Goal: Task Accomplishment & Management: Use online tool/utility

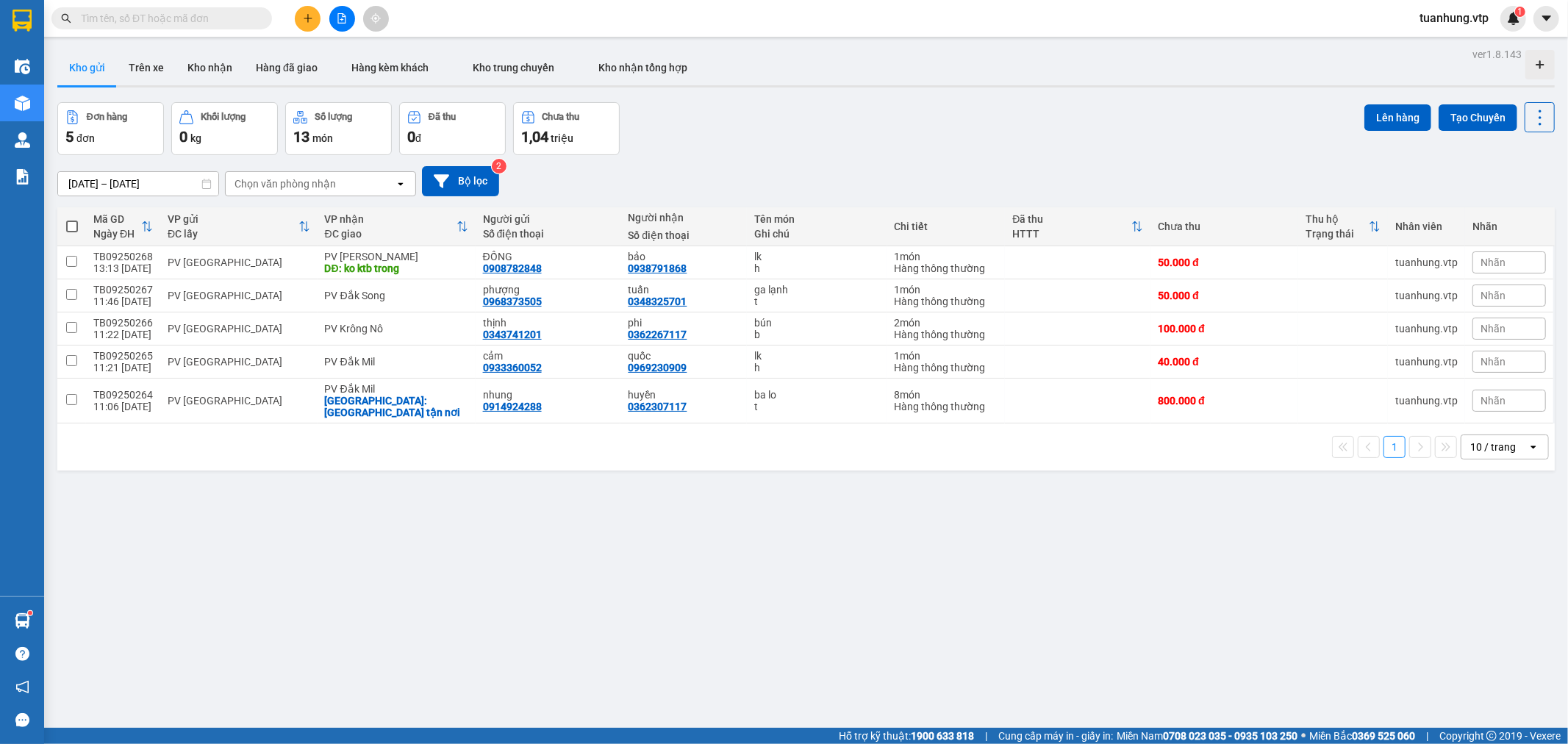
click at [73, 228] on span at bounding box center [72, 226] width 11 height 12
click at [72, 219] on input "checkbox" at bounding box center [72, 219] width 0 height 0
checkbox input "true"
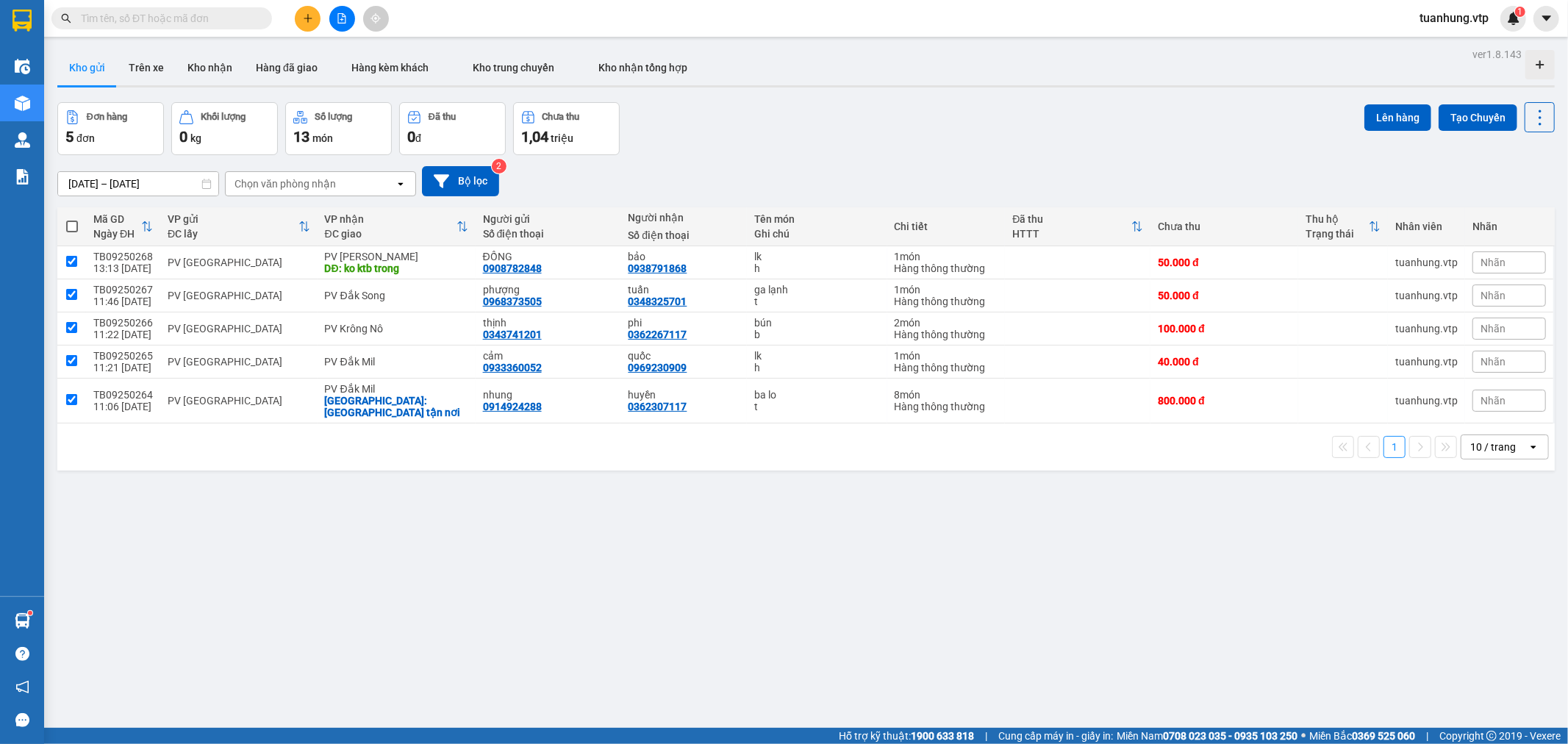
checkbox input "true"
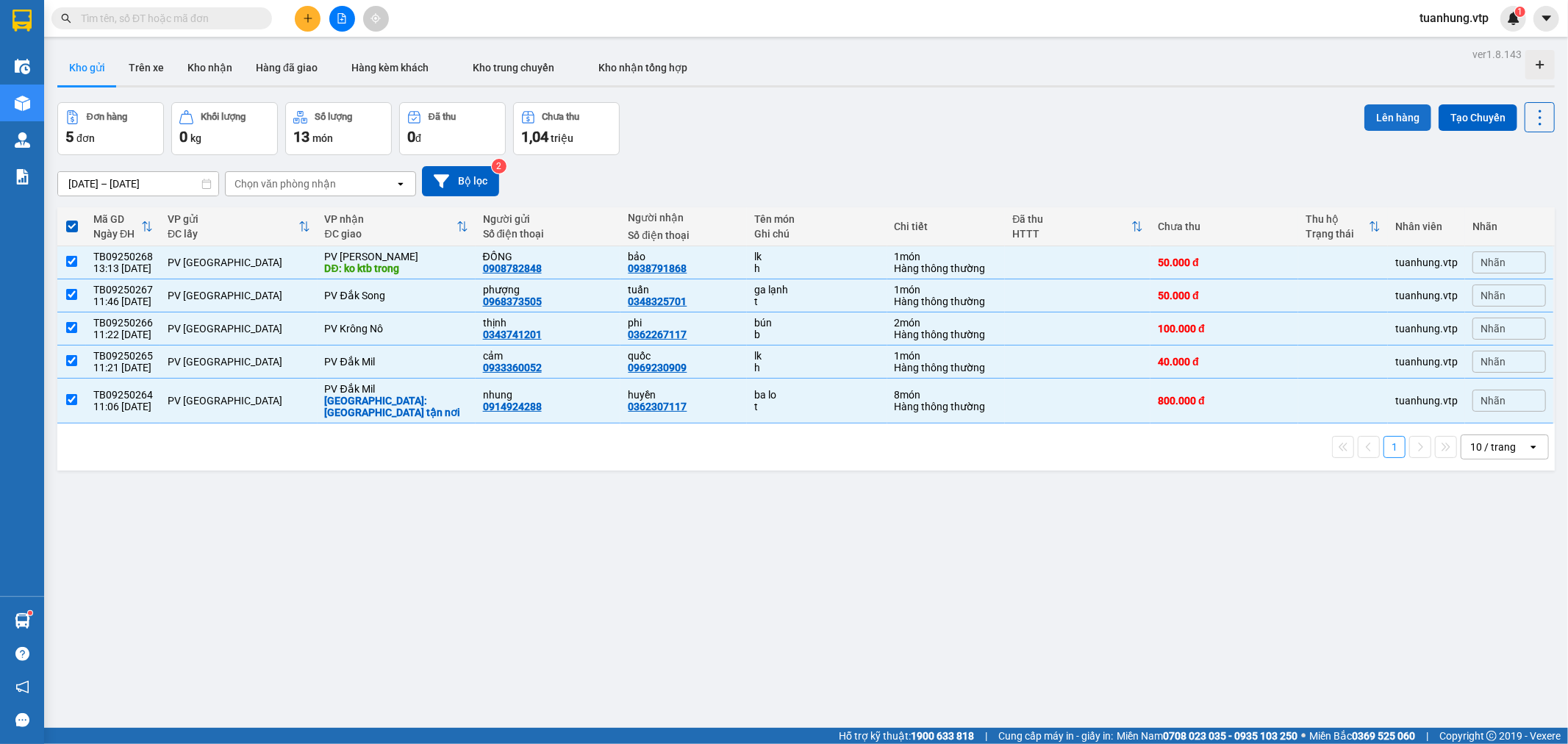
click at [1399, 111] on button "Lên hàng" at bounding box center [1398, 118] width 67 height 27
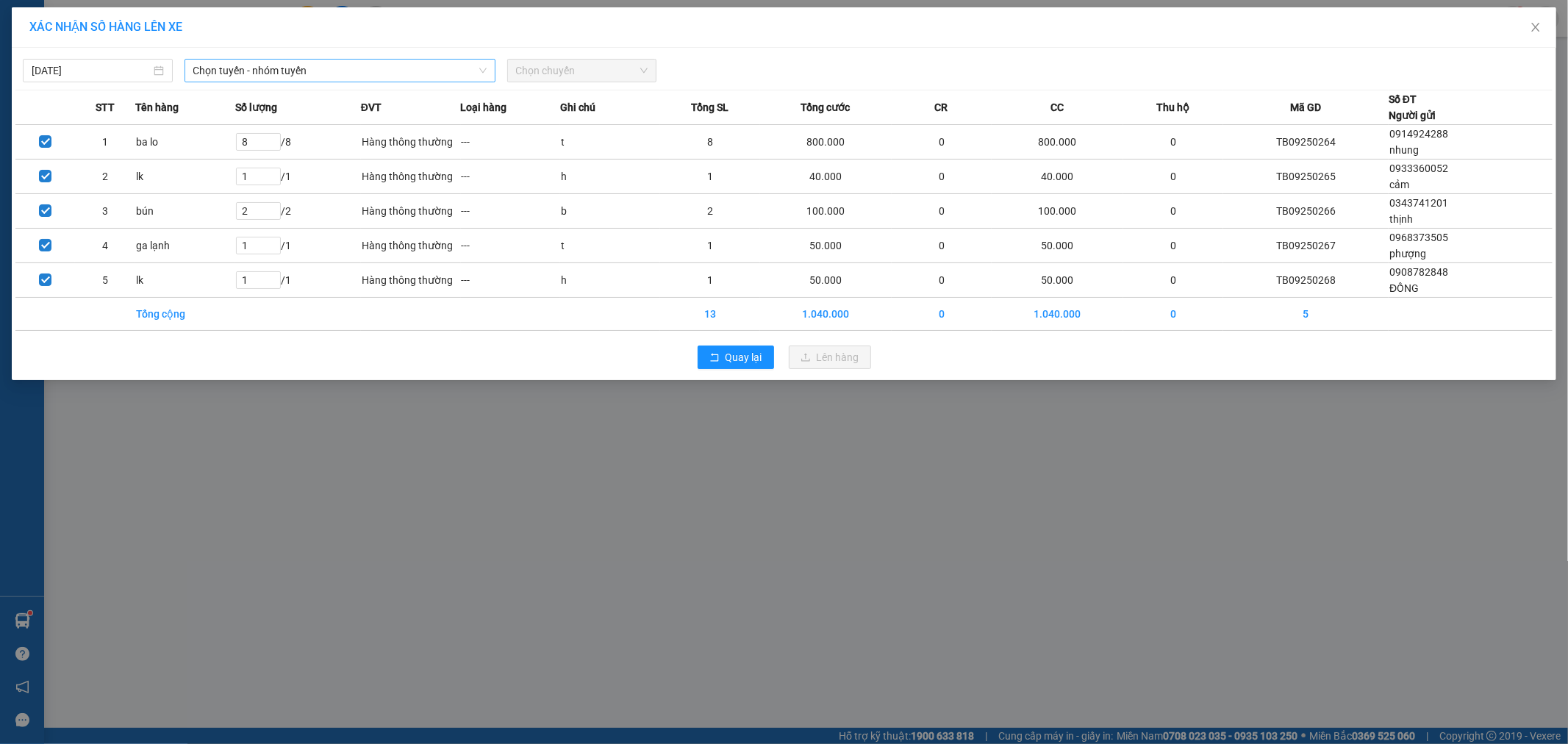
click at [247, 72] on span "Chọn tuyến - nhóm tuyến" at bounding box center [340, 70] width 294 height 22
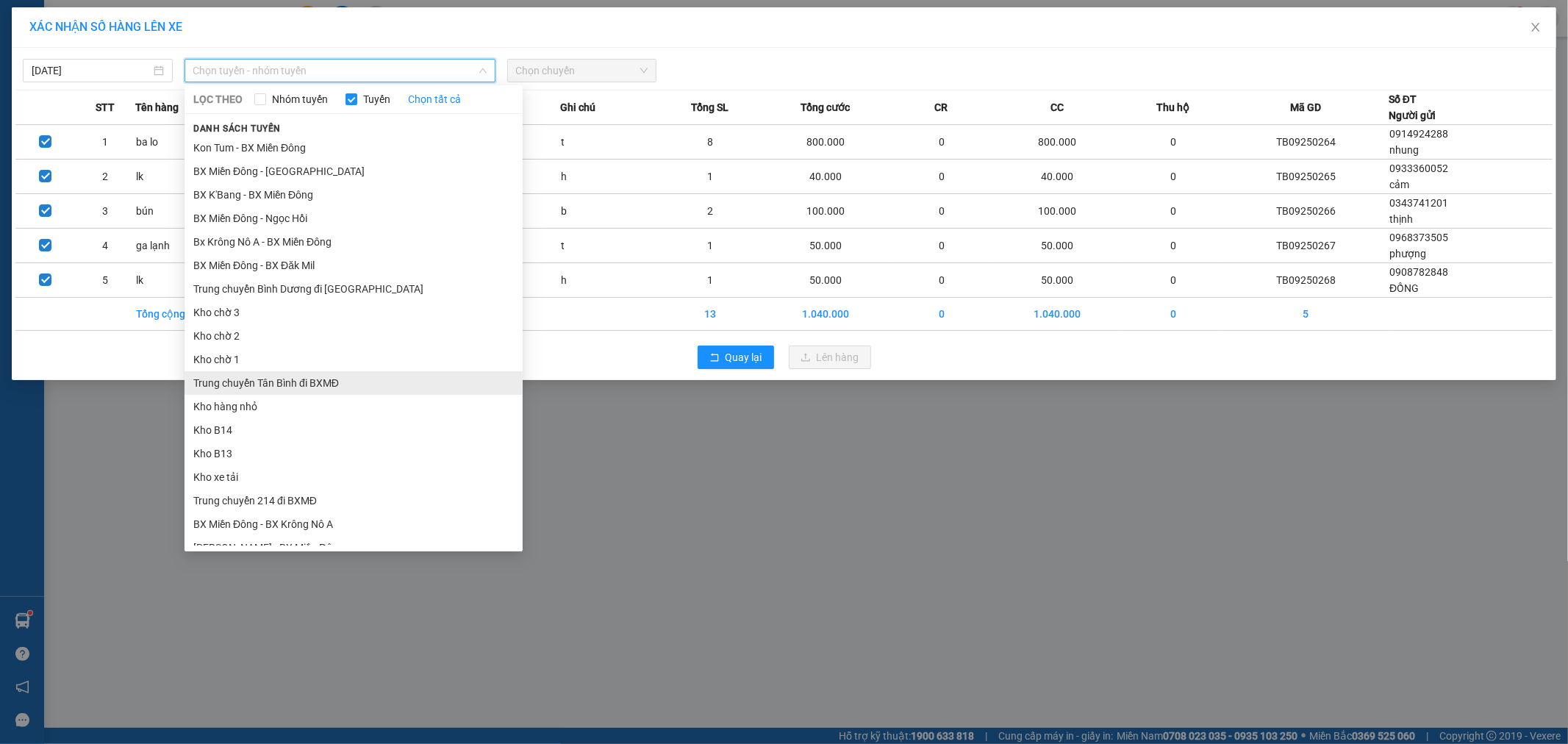
click at [339, 373] on li "Trung chuyển Tân Bình đi BXMĐ" at bounding box center [354, 383] width 338 height 24
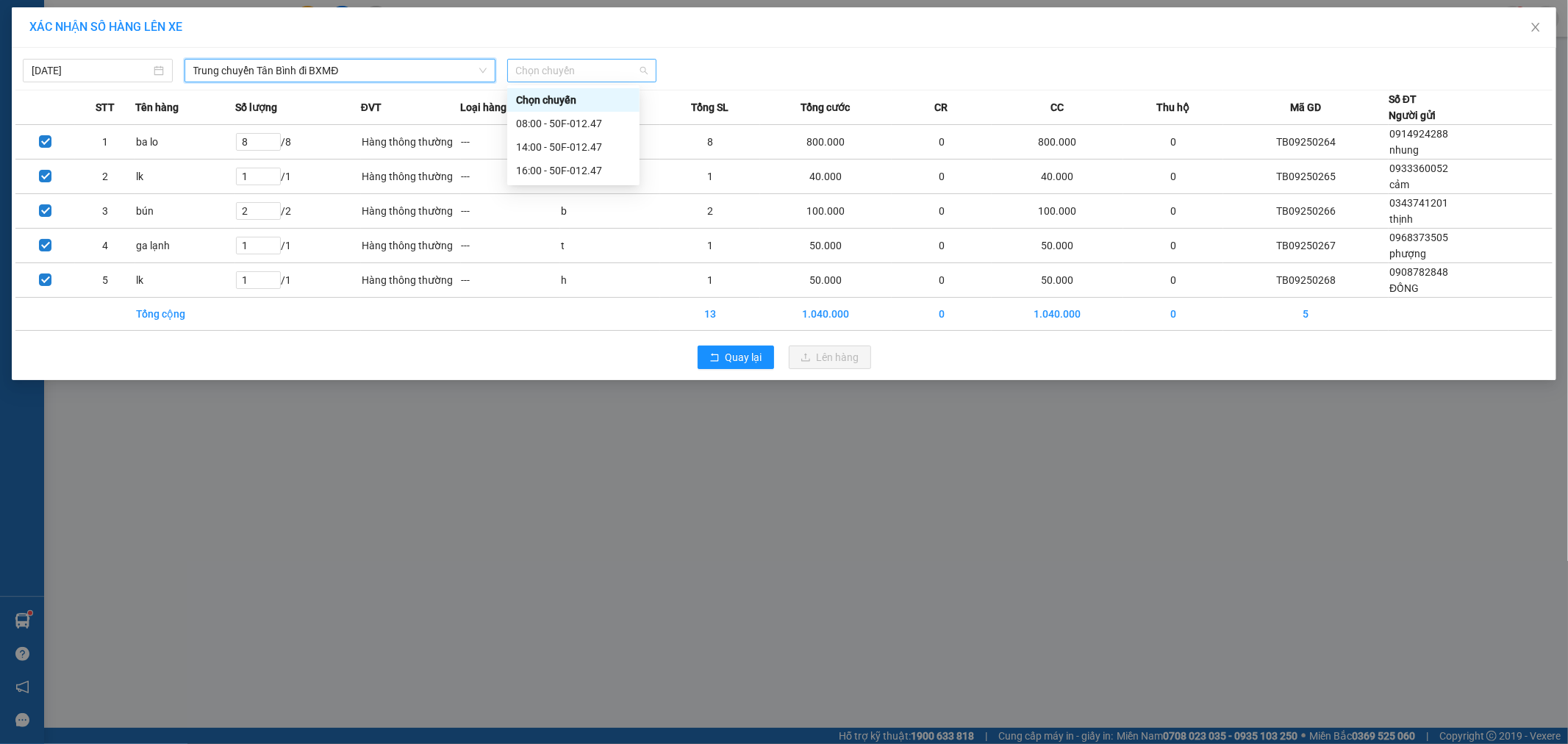
click at [641, 74] on span "Chọn chuyến" at bounding box center [583, 70] width 133 height 22
click at [581, 177] on div "16:00 - 50F-012.47" at bounding box center [574, 171] width 115 height 16
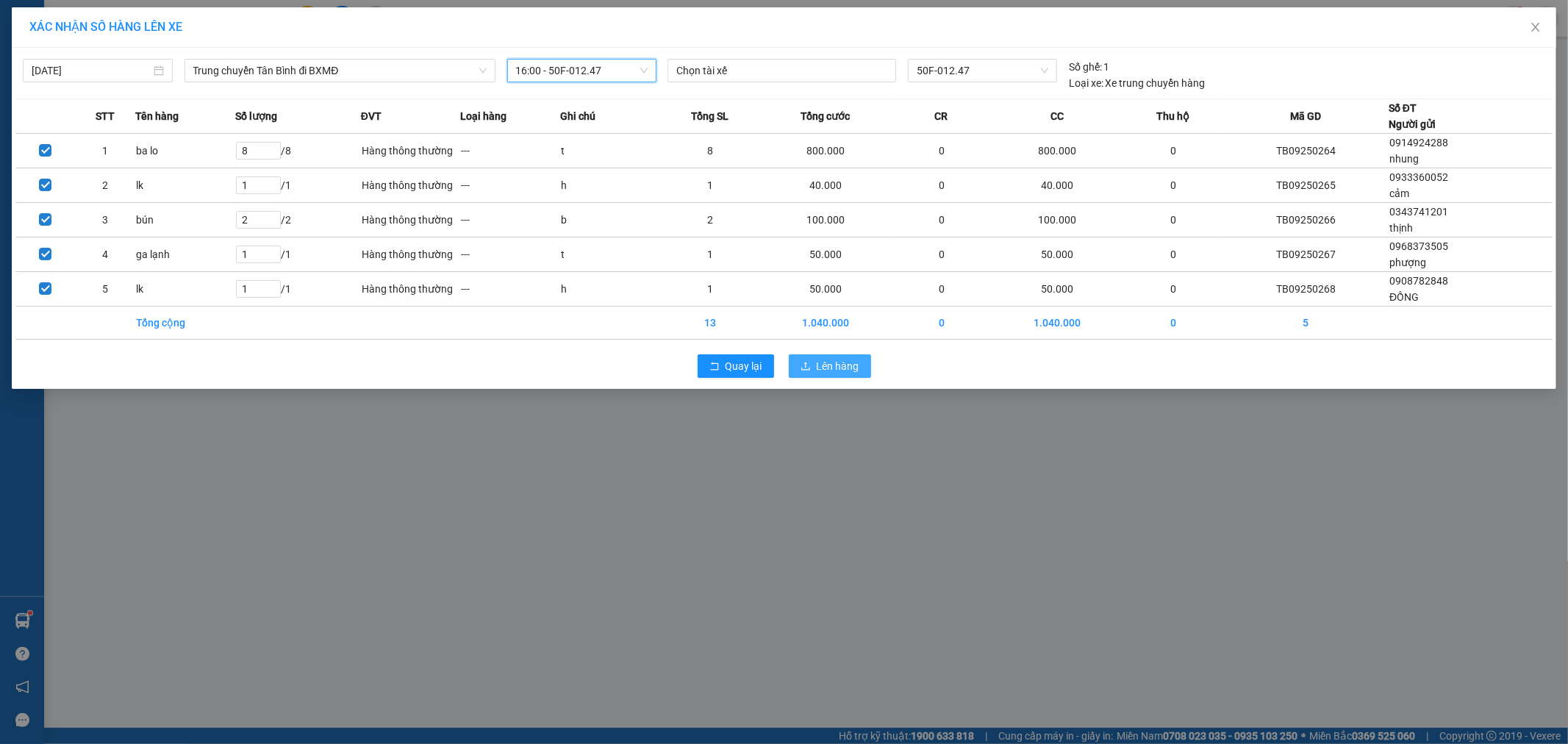
click at [843, 364] on span "Lên hàng" at bounding box center [838, 366] width 42 height 16
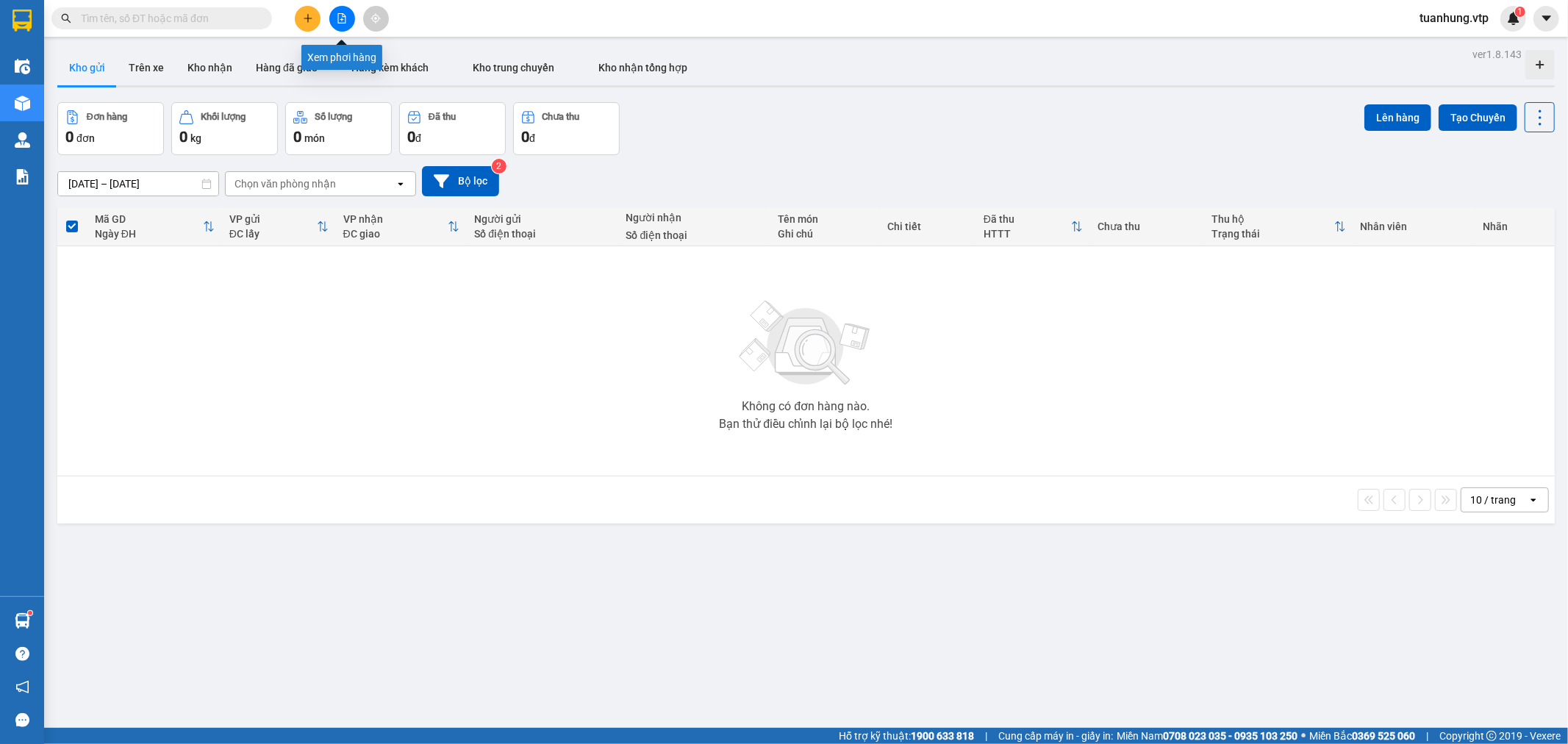
click at [342, 13] on icon "file-add" at bounding box center [341, 19] width 8 height 11
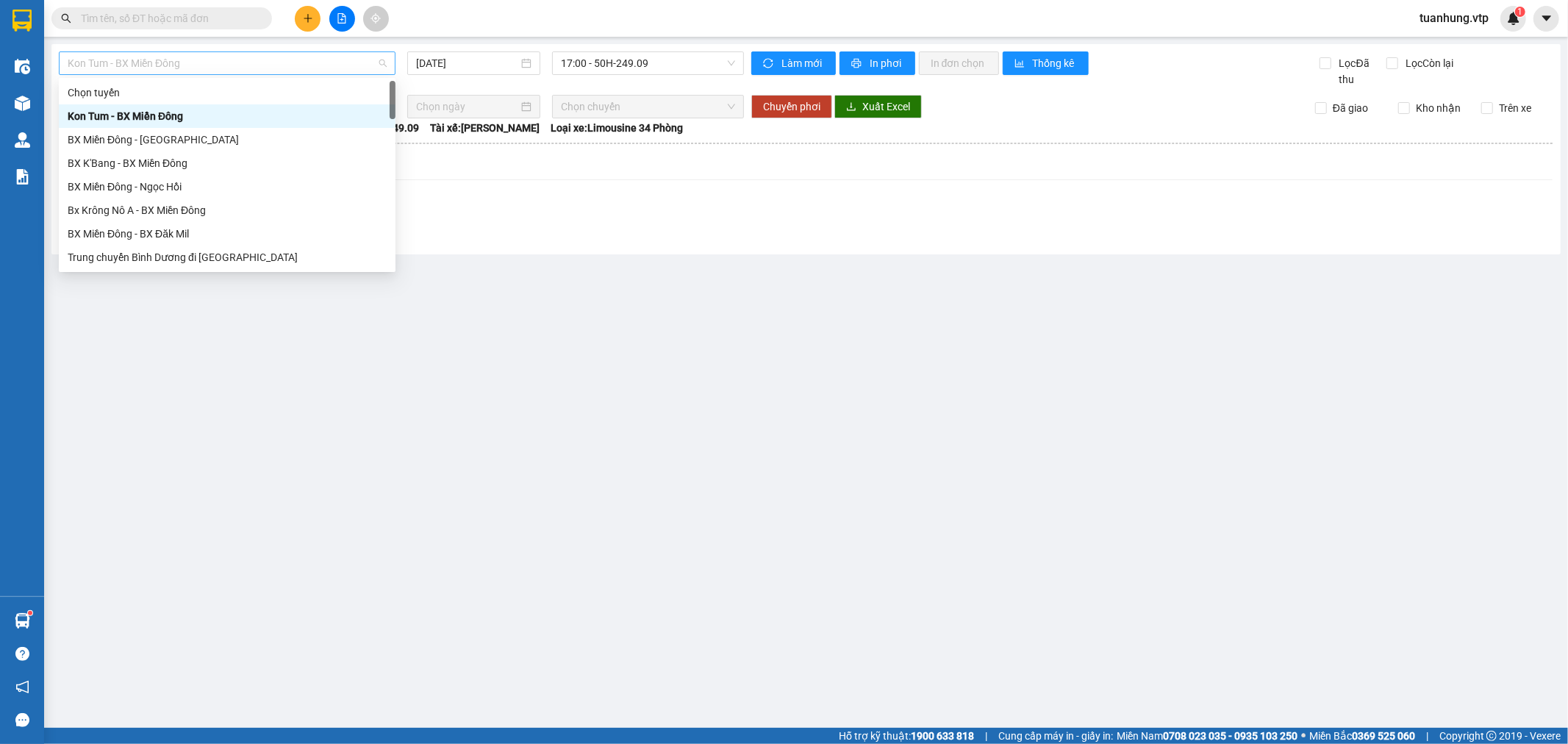
click at [131, 57] on span "Kon Tum - BX Miền Đông" at bounding box center [226, 63] width 319 height 22
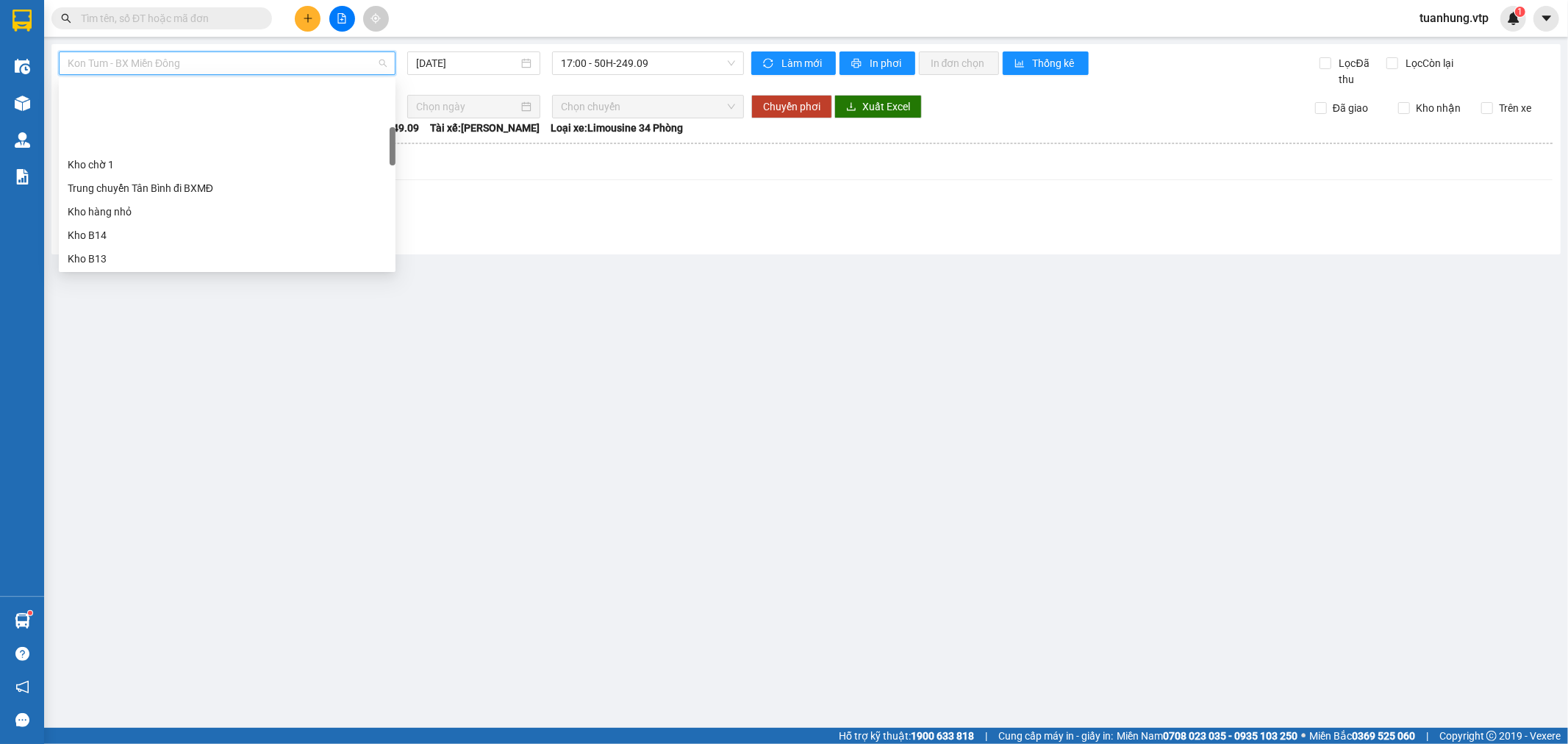
scroll to position [245, 0]
click at [195, 105] on div "Trung chuyển Tân Bình đi BXMĐ" at bounding box center [226, 106] width 319 height 16
type input "[DATE]"
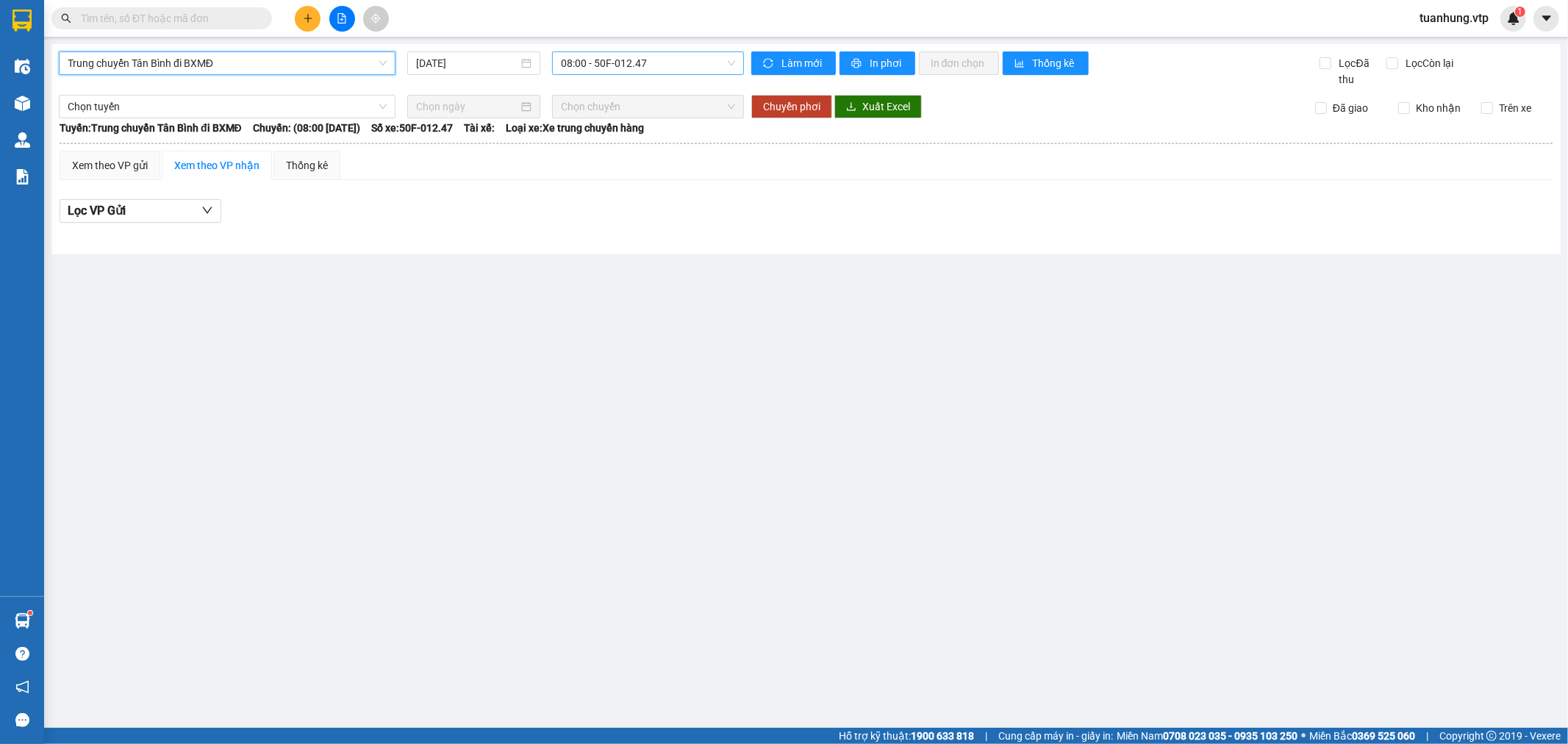
click at [735, 59] on div "08:00 - 50F-012.47" at bounding box center [647, 63] width 191 height 24
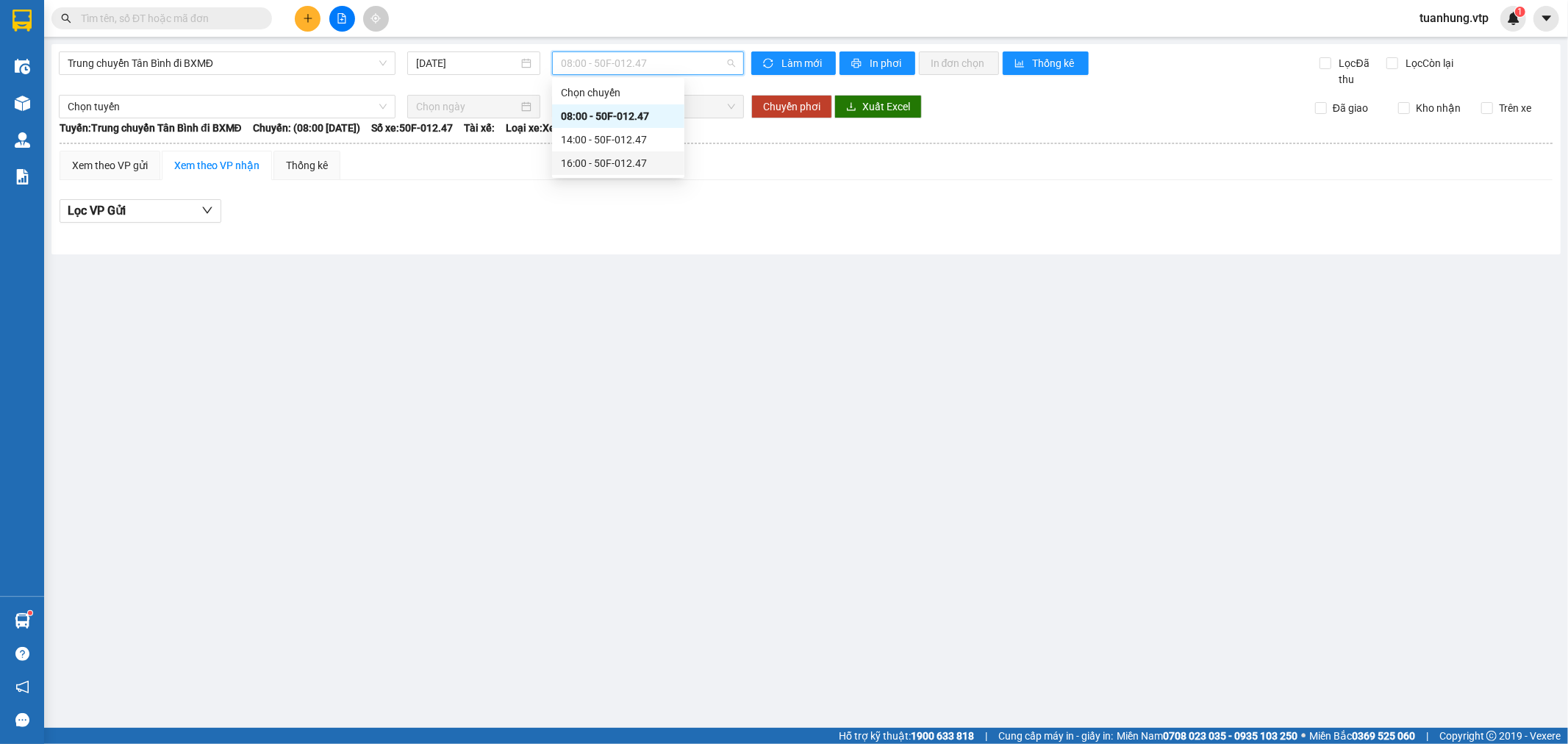
click at [648, 170] on div "16:00 - 50F-012.47" at bounding box center [618, 163] width 115 height 16
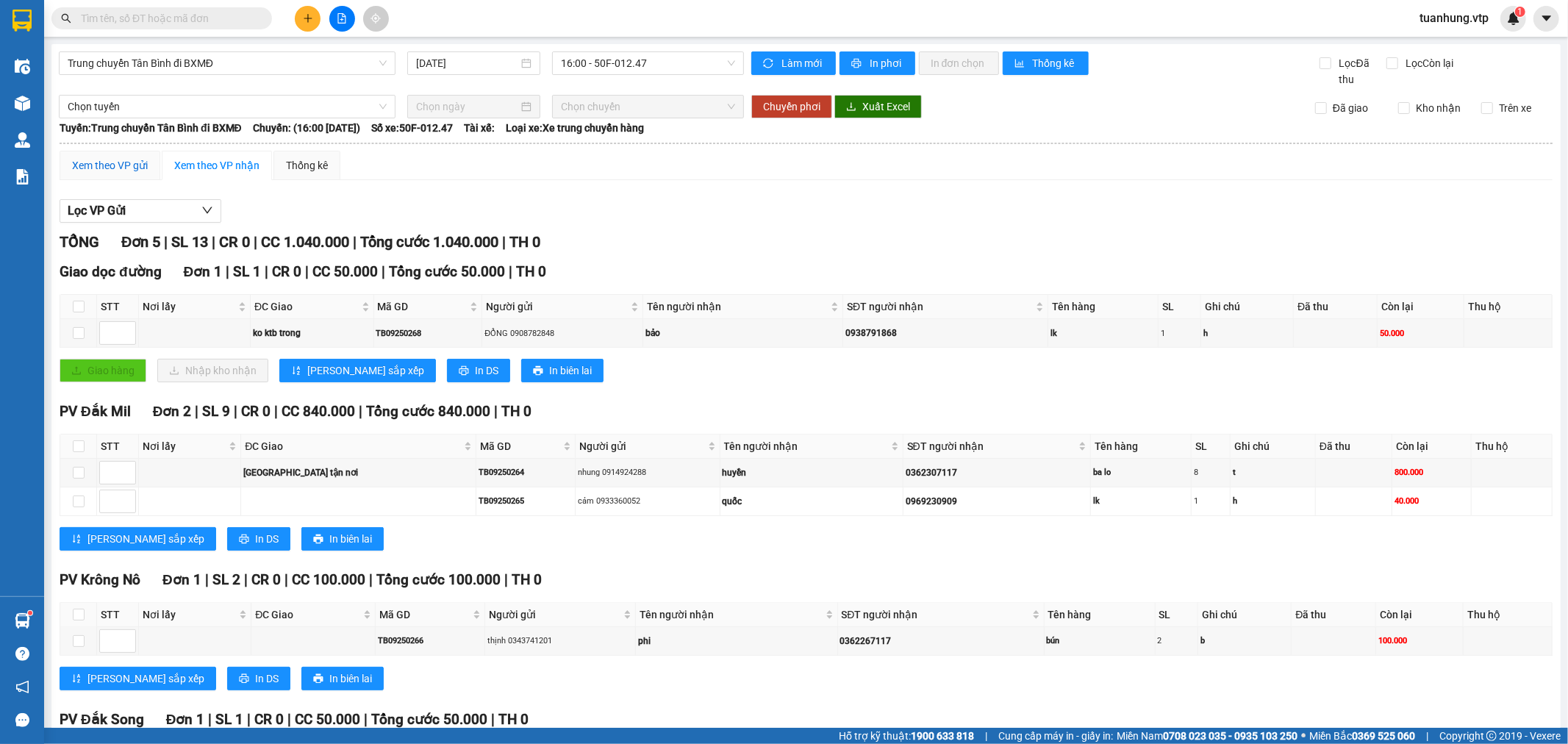
click at [118, 163] on div "Xem theo VP gửi" at bounding box center [110, 165] width 76 height 16
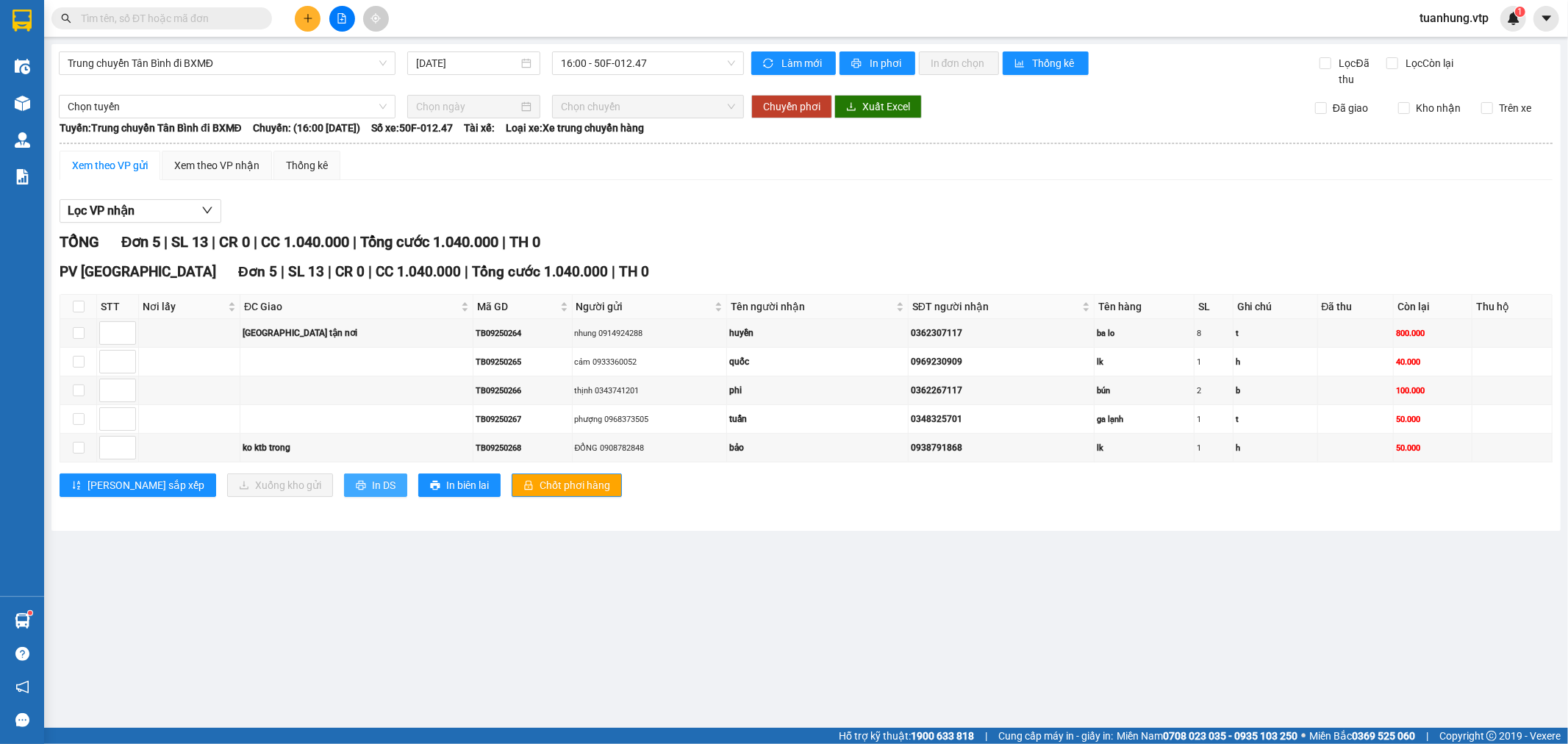
click at [372, 494] on span "In DS" at bounding box center [384, 485] width 24 height 16
click at [868, 101] on span "Xuất Excel" at bounding box center [886, 106] width 48 height 16
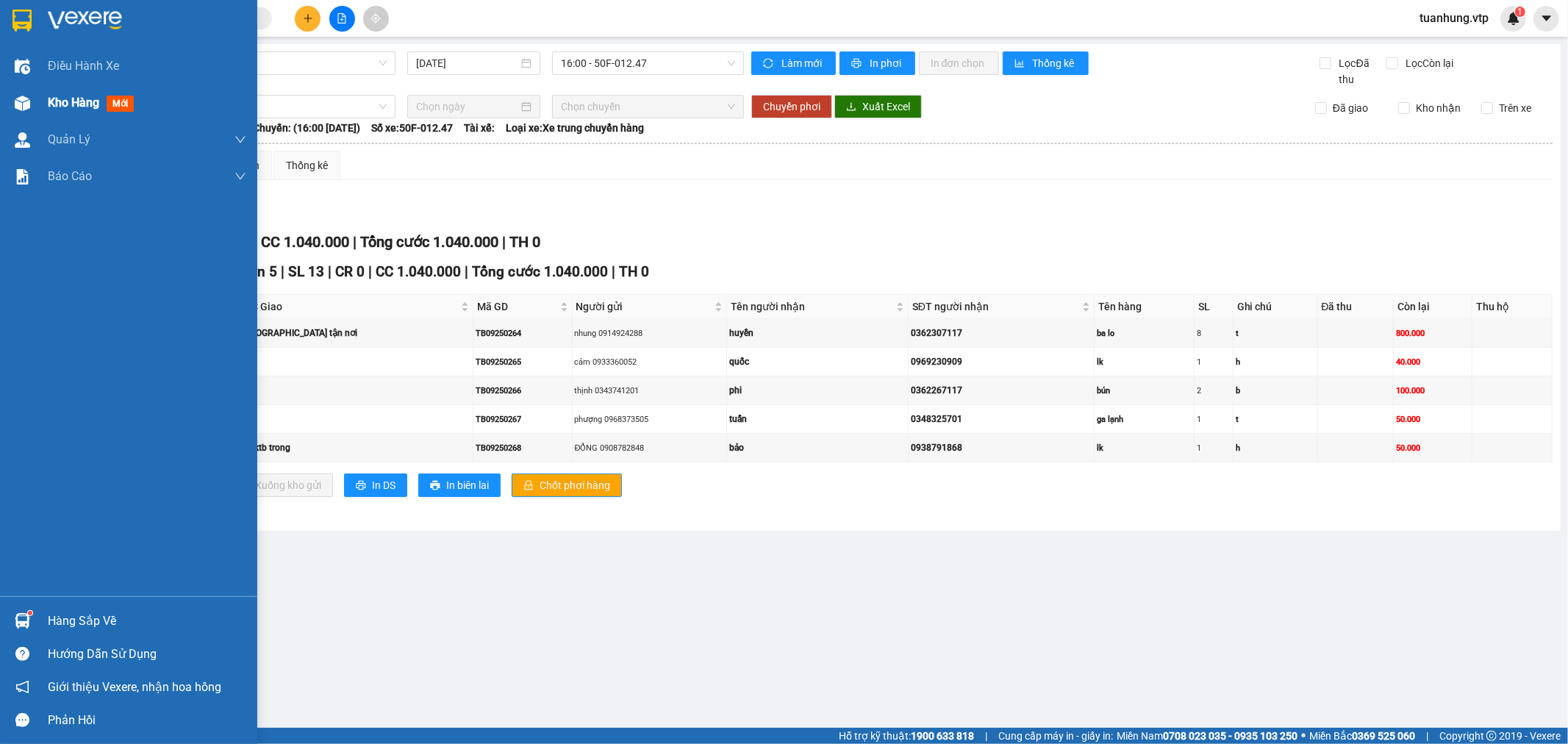
click at [31, 99] on div at bounding box center [22, 103] width 26 height 26
